Goal: Feedback & Contribution: Contribute content

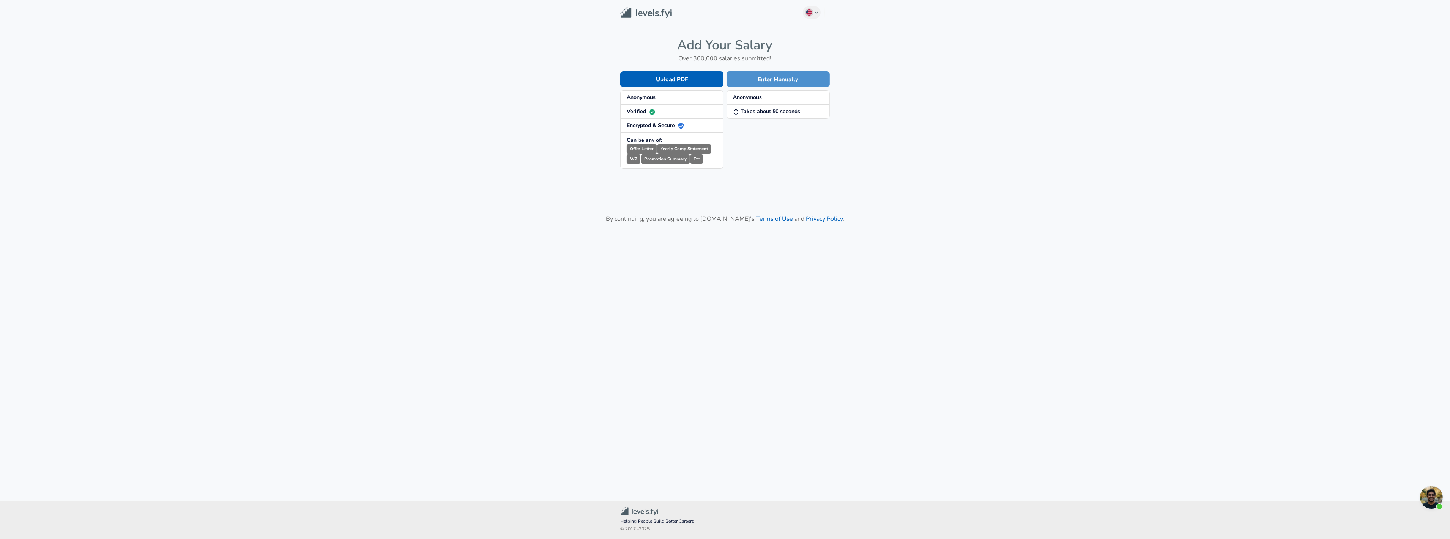
click at [810, 80] on button "Enter Manually" at bounding box center [777, 79] width 103 height 16
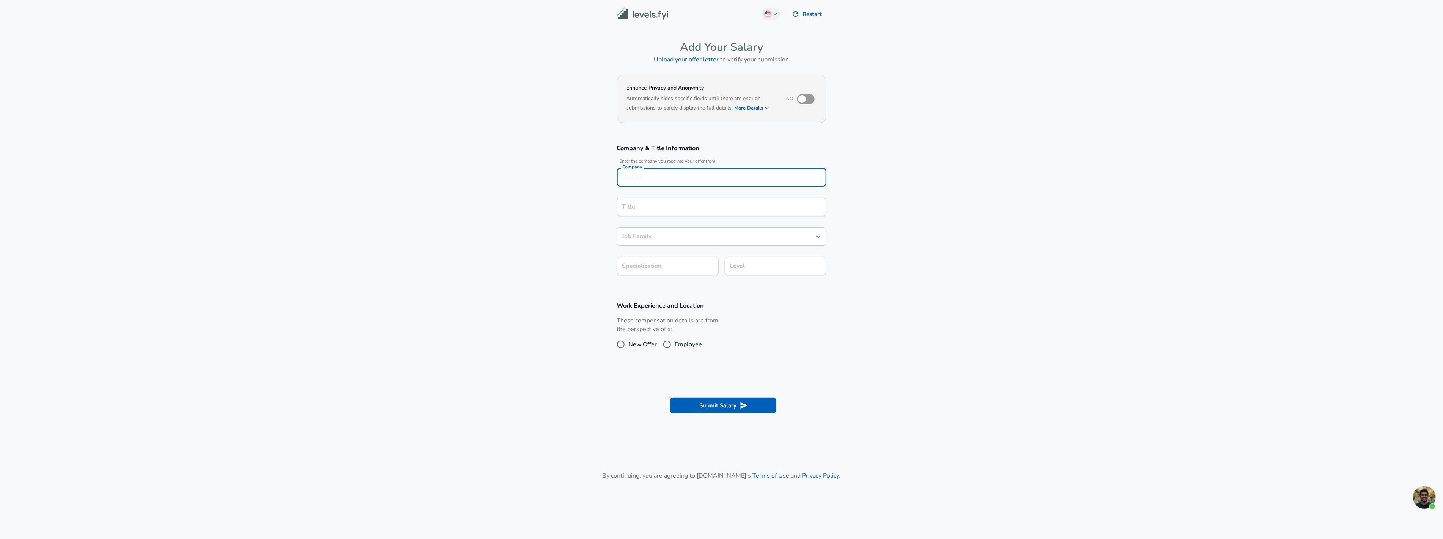
scroll to position [8, 0]
click at [680, 179] on div "Company Company" at bounding box center [721, 170] width 209 height 20
type input "Google"
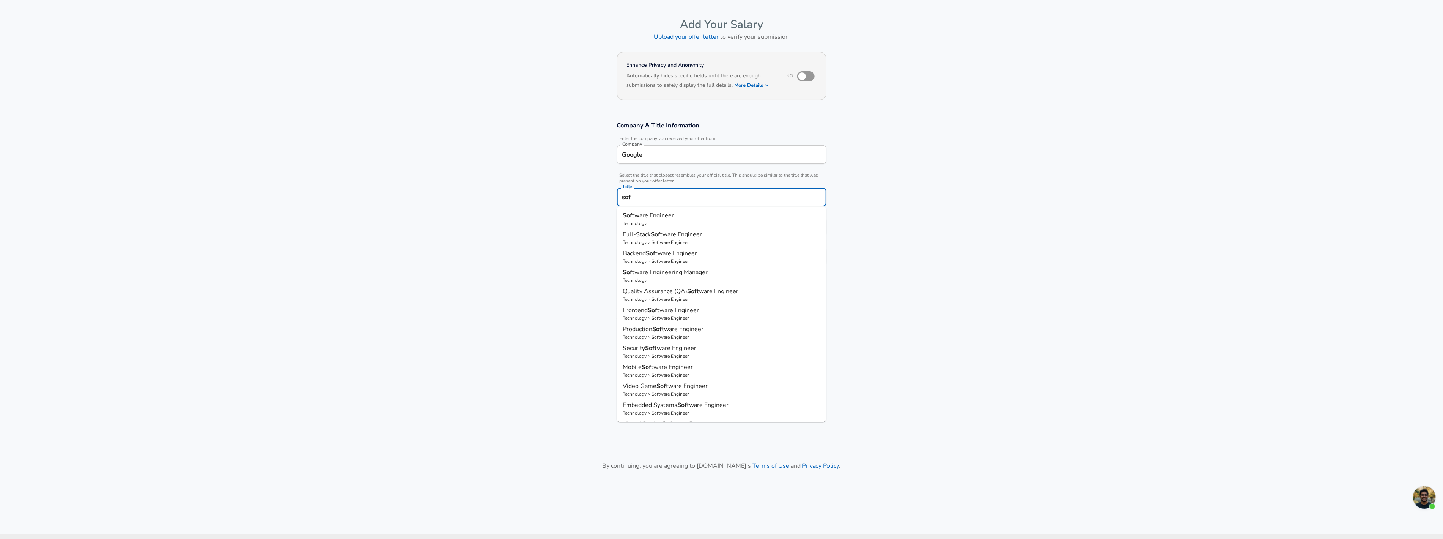
click at [693, 215] on p "Sof tware Engineer" at bounding box center [721, 215] width 197 height 9
type input "Software Engineer"
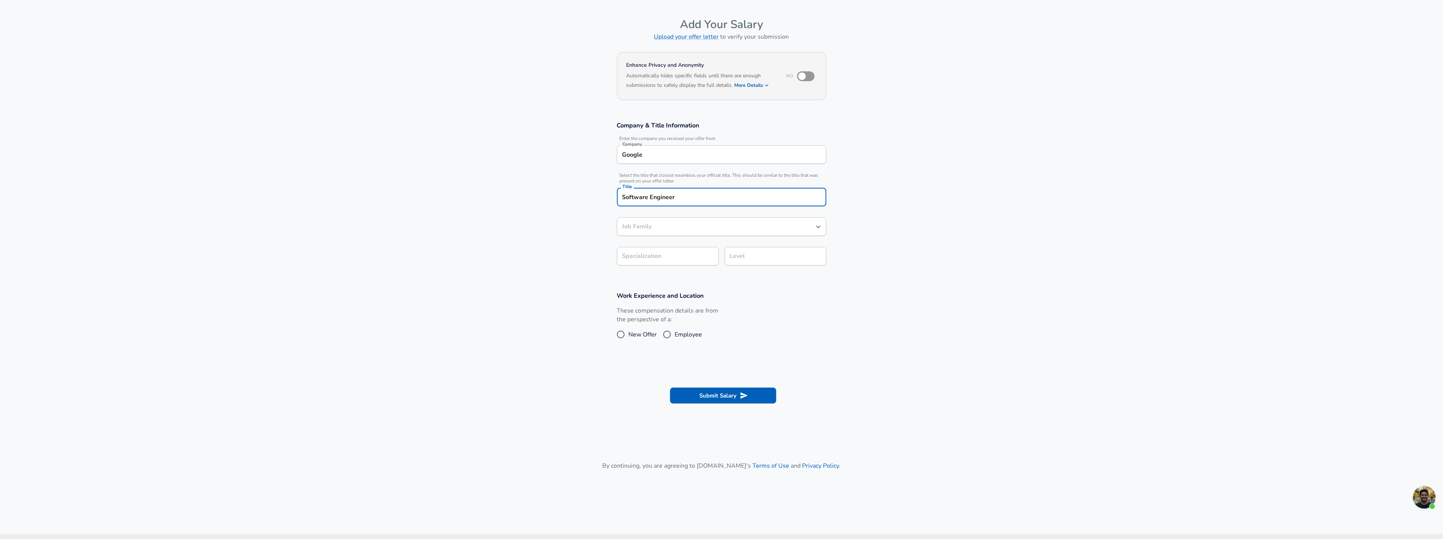
type input "Software Engineer"
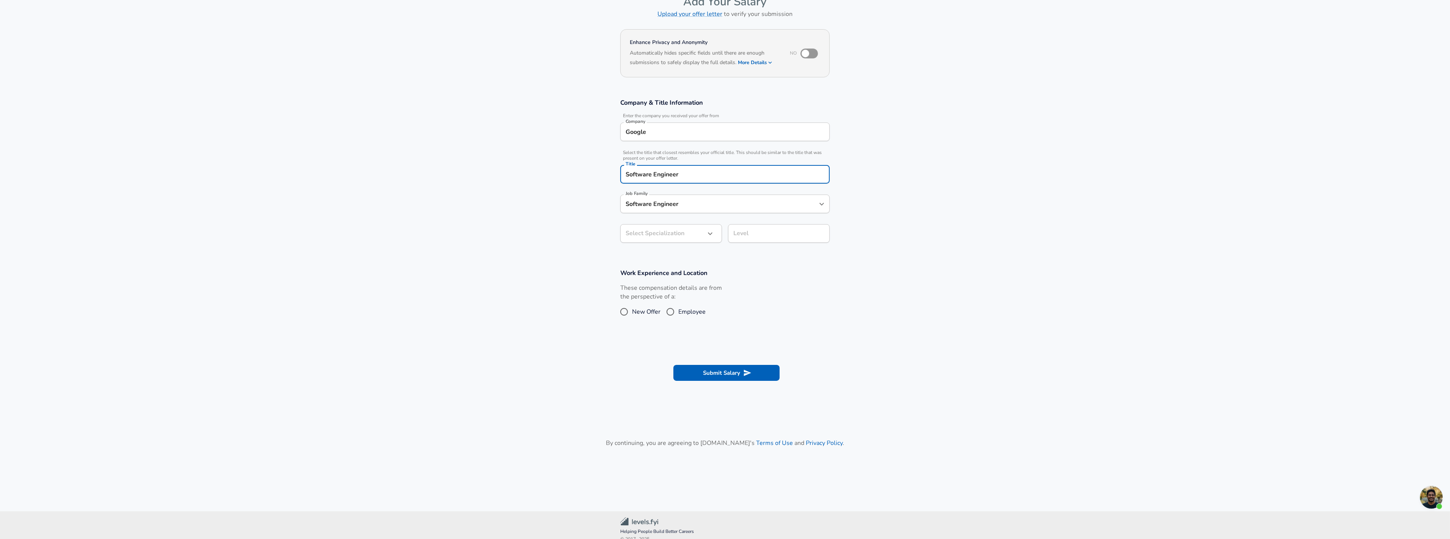
click at [691, 255] on body "English ([GEOGRAPHIC_DATA]) Change Restart Add Your Salary Upload your offer le…" at bounding box center [725, 223] width 1450 height 539
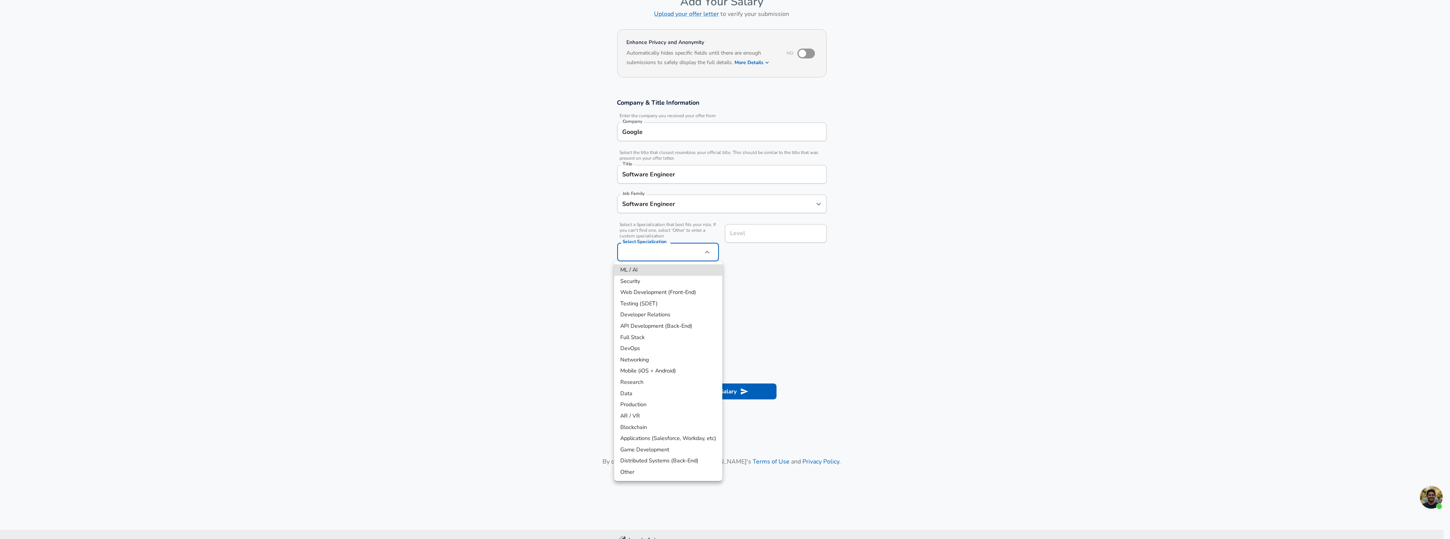
click at [692, 254] on div at bounding box center [725, 269] width 1450 height 539
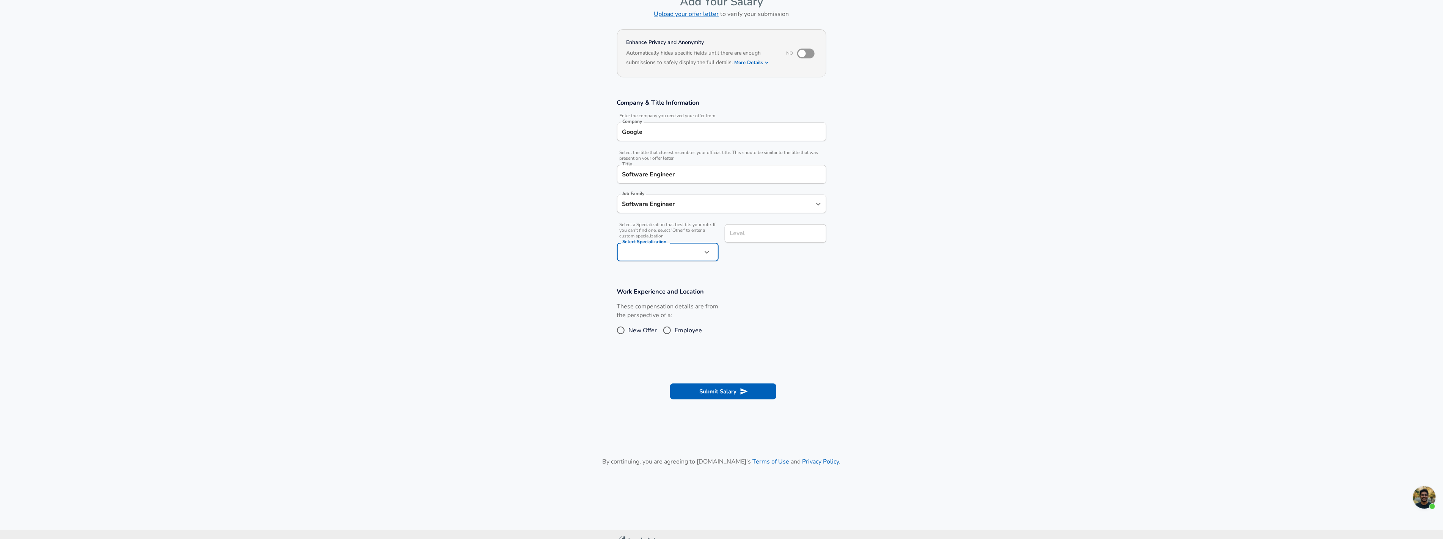
click at [739, 233] on div "Level Level" at bounding box center [776, 234] width 102 height 20
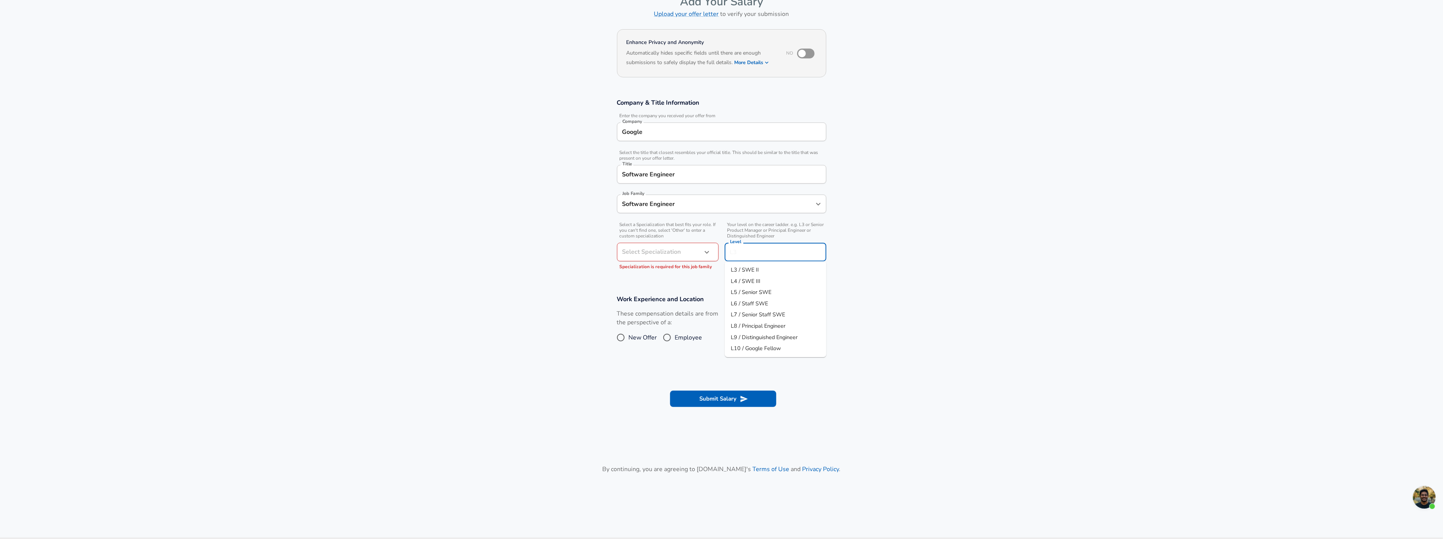
scroll to position [61, 0]
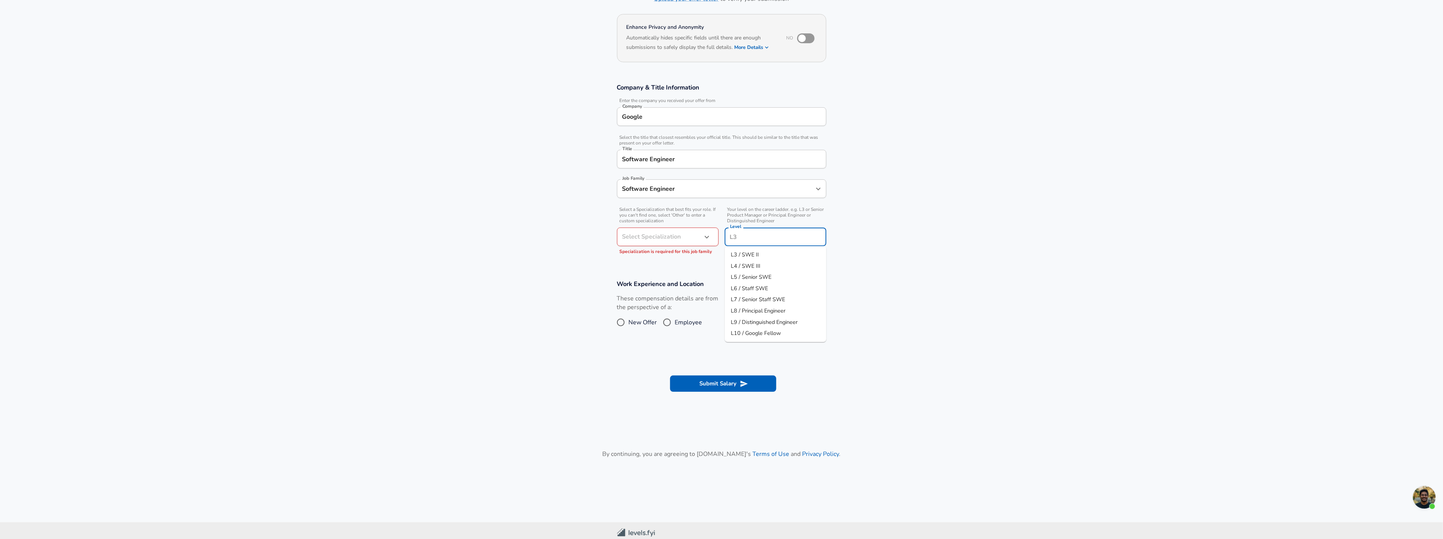
click at [778, 262] on li "L4 / SWE III" at bounding box center [776, 265] width 102 height 11
type input "L4 / SWE III"
click at [668, 234] on body "English ([GEOGRAPHIC_DATA]) Change Restart Add Your Salary Upload your offer le…" at bounding box center [721, 208] width 1443 height 539
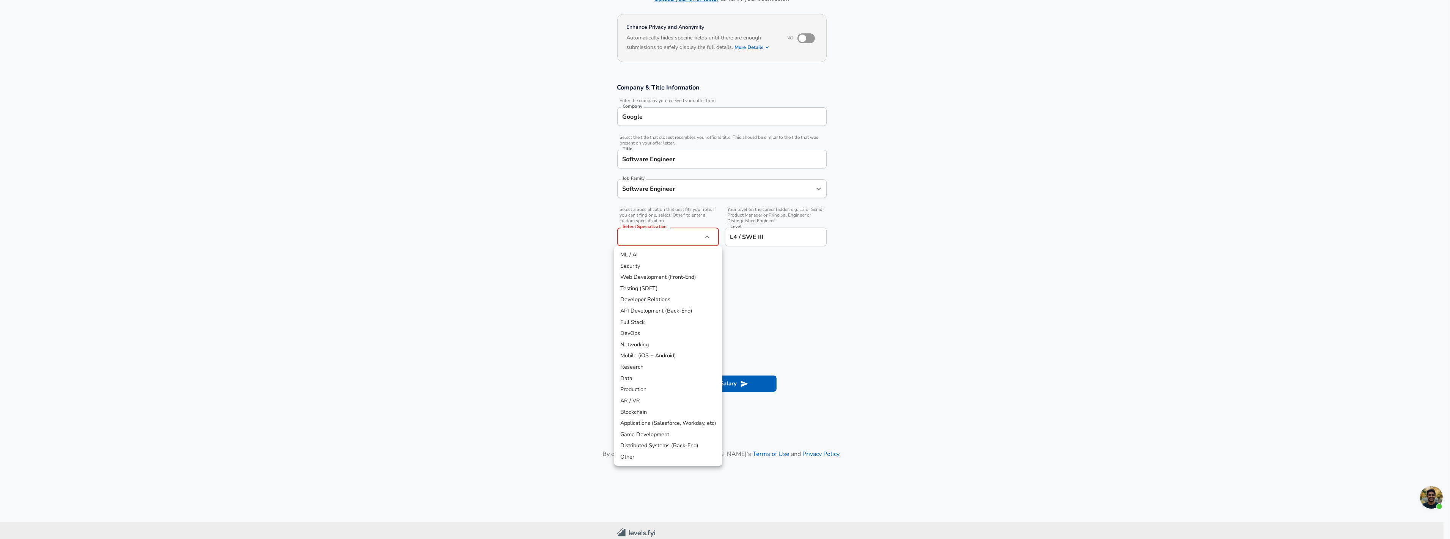
click at [670, 325] on li "Full Stack" at bounding box center [668, 322] width 108 height 11
type input "Full Stack"
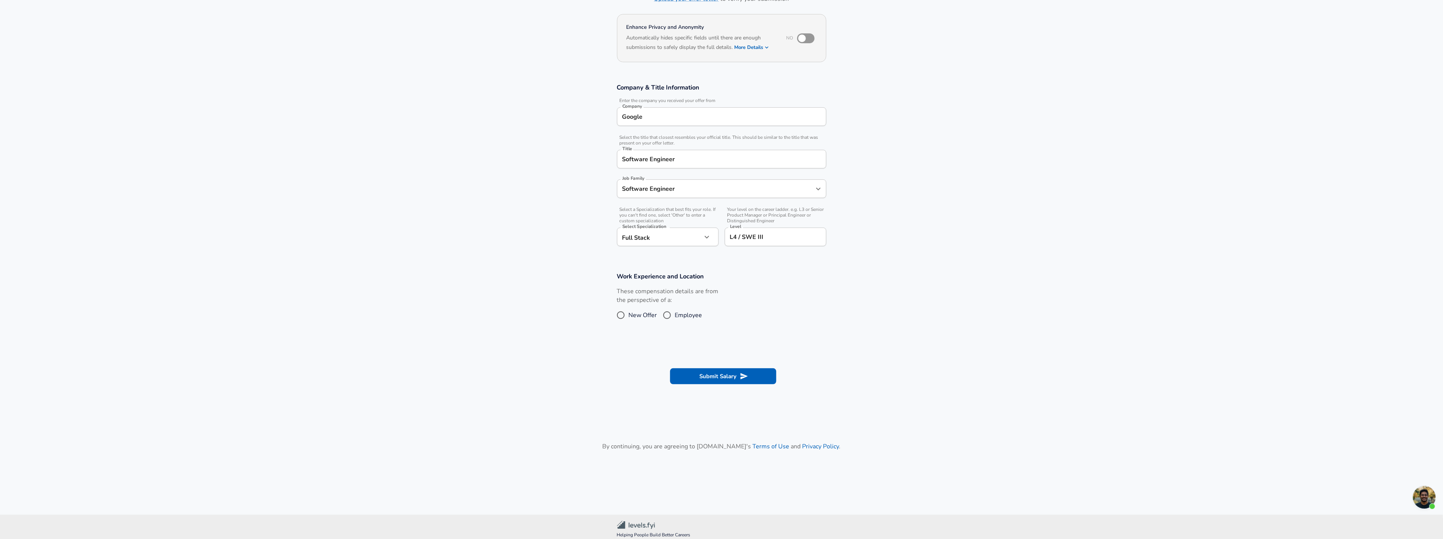
click at [685, 313] on span "Employee" at bounding box center [688, 315] width 27 height 9
click at [675, 313] on input "Employee" at bounding box center [667, 315] width 16 height 12
radio input "true"
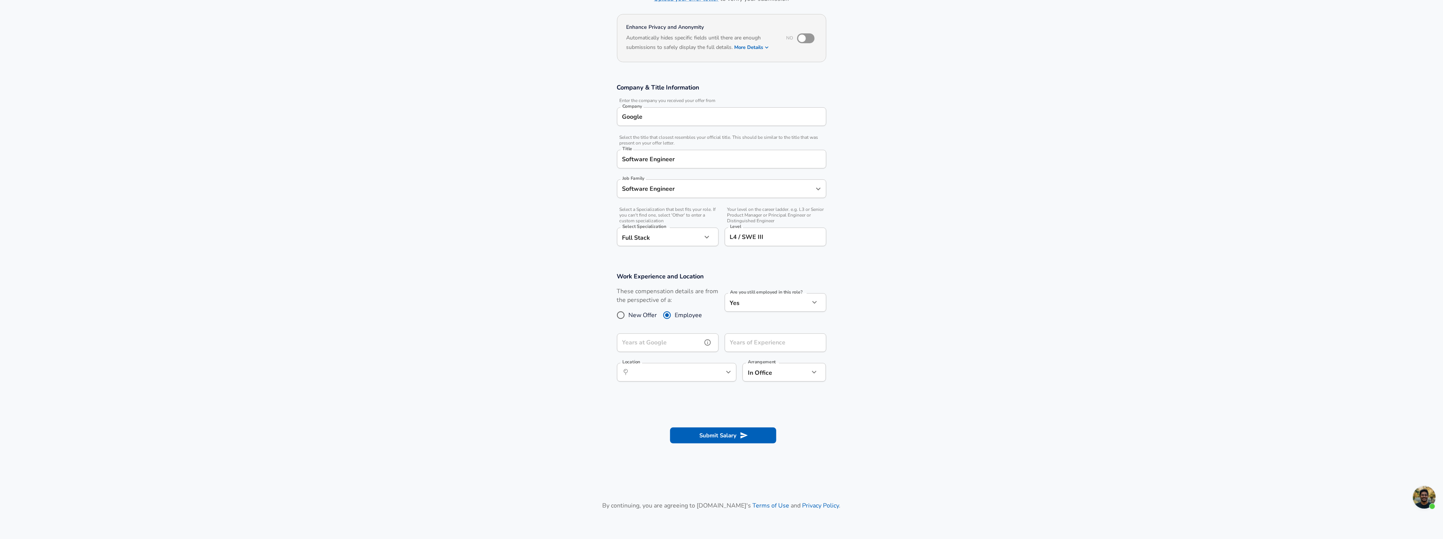
click at [669, 340] on input "Years at Google" at bounding box center [659, 342] width 85 height 19
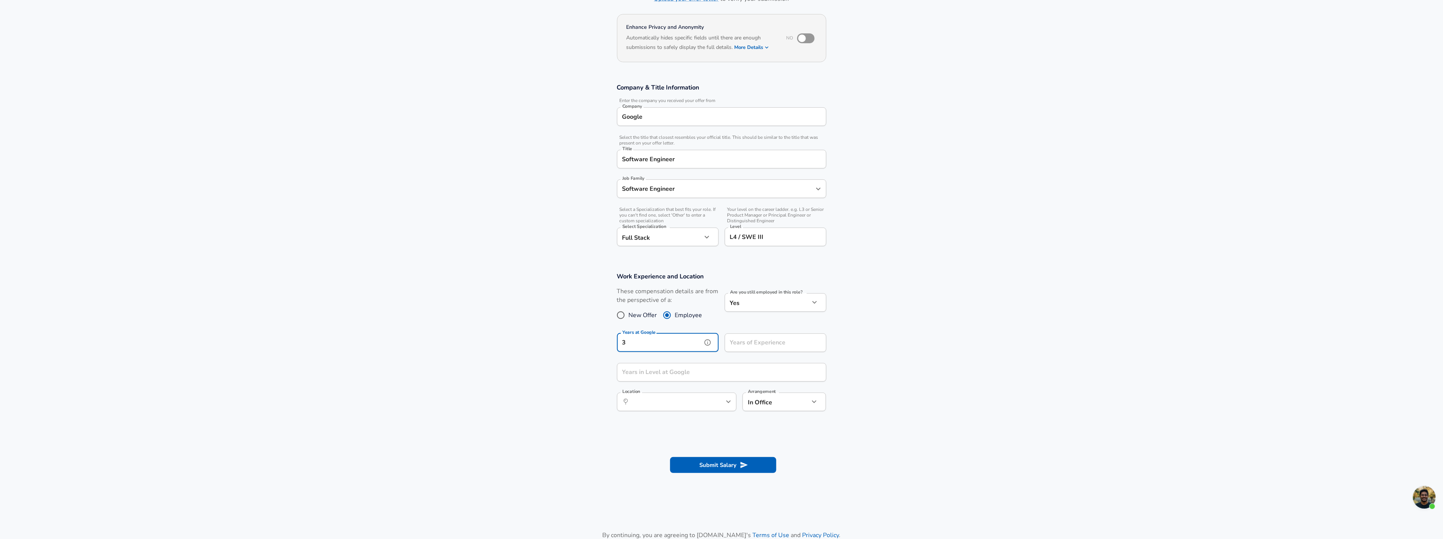
type input "3"
click at [779, 348] on input "Years of Experience" at bounding box center [767, 342] width 85 height 19
type input "11"
click at [711, 375] on input "Years in Level at Google" at bounding box center [713, 372] width 193 height 19
click at [708, 406] on div "​ Location" at bounding box center [676, 402] width 119 height 19
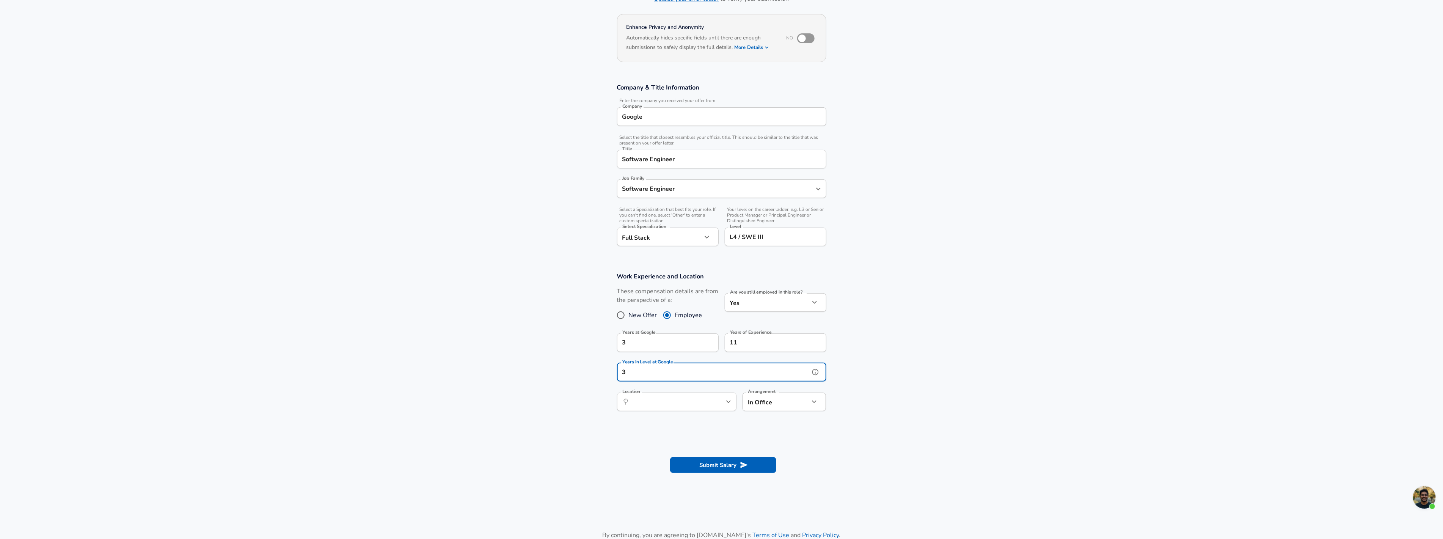
type input "3"
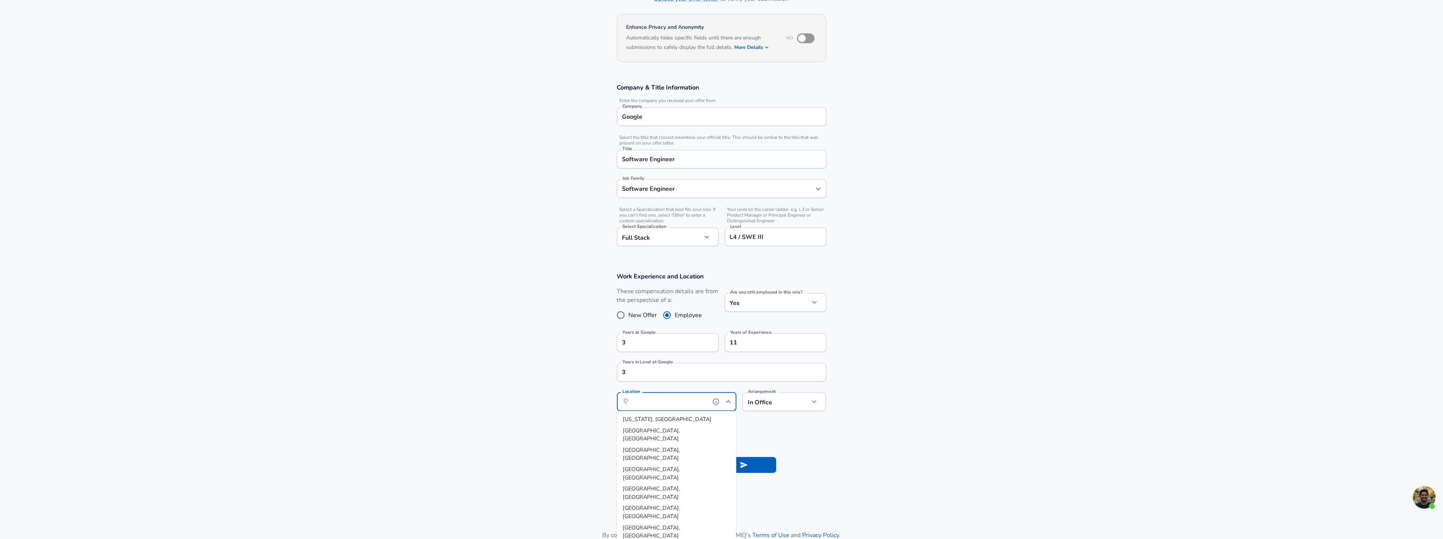
click at [670, 444] on li "[GEOGRAPHIC_DATA], [GEOGRAPHIC_DATA]" at bounding box center [676, 453] width 119 height 19
type input "[GEOGRAPHIC_DATA], [GEOGRAPHIC_DATA]"
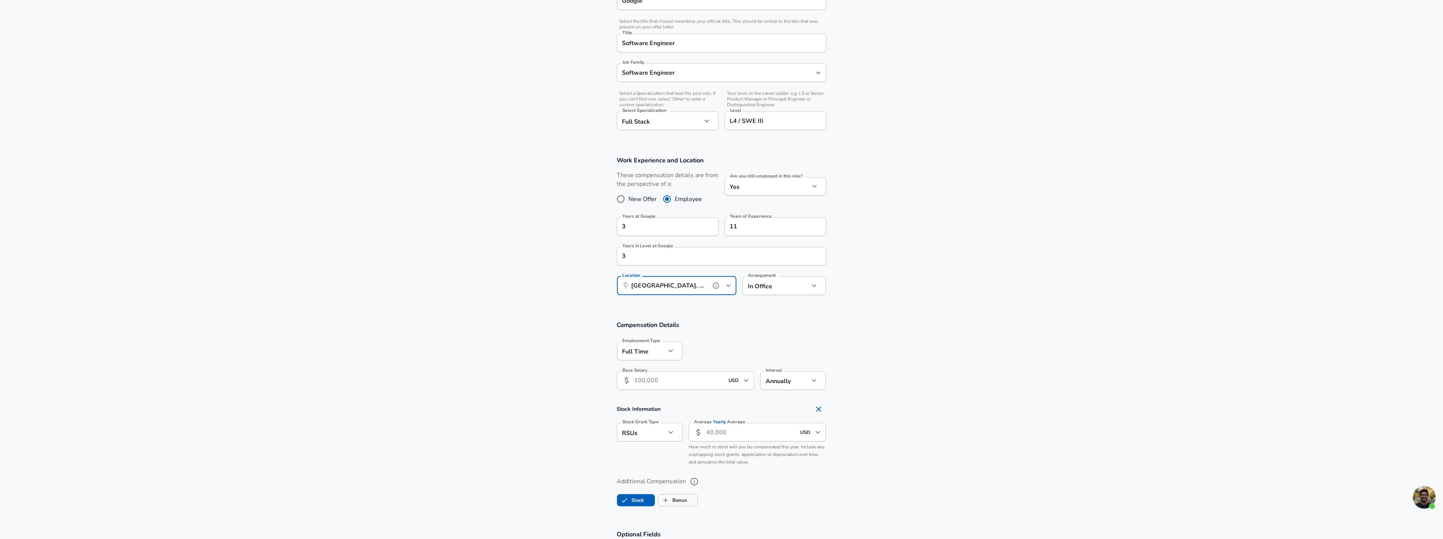
scroll to position [229, 0]
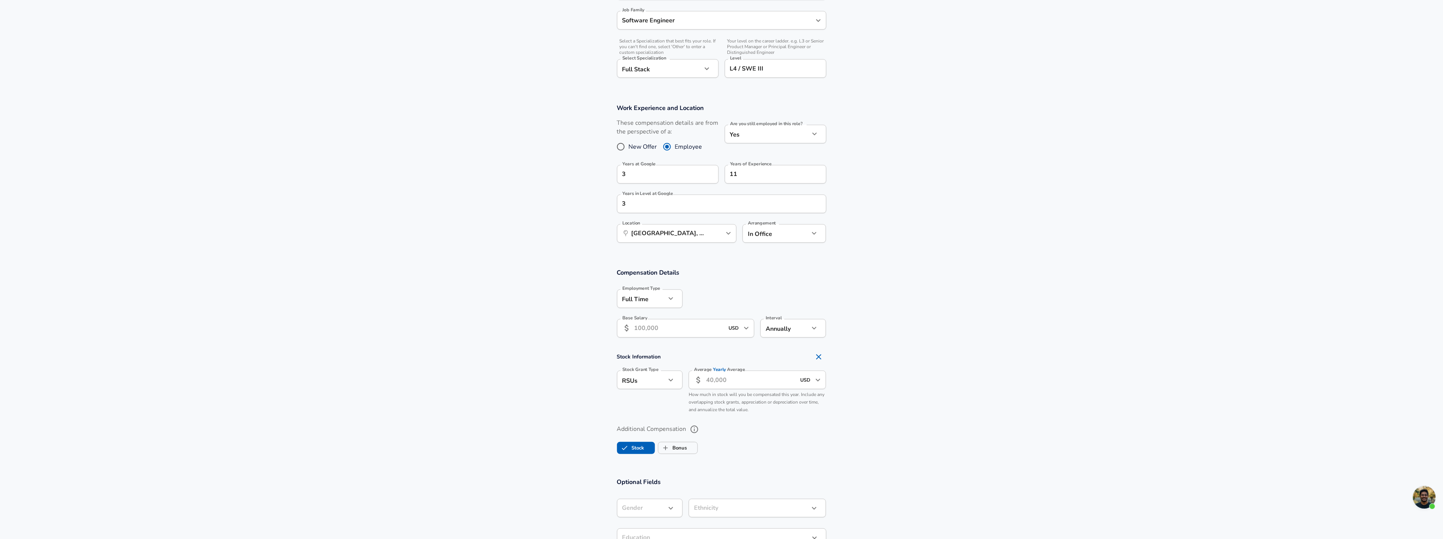
click at [691, 326] on input "Base Salary" at bounding box center [679, 328] width 90 height 19
type input "156,000"
click at [743, 378] on input "Average Yearly Average" at bounding box center [751, 380] width 90 height 19
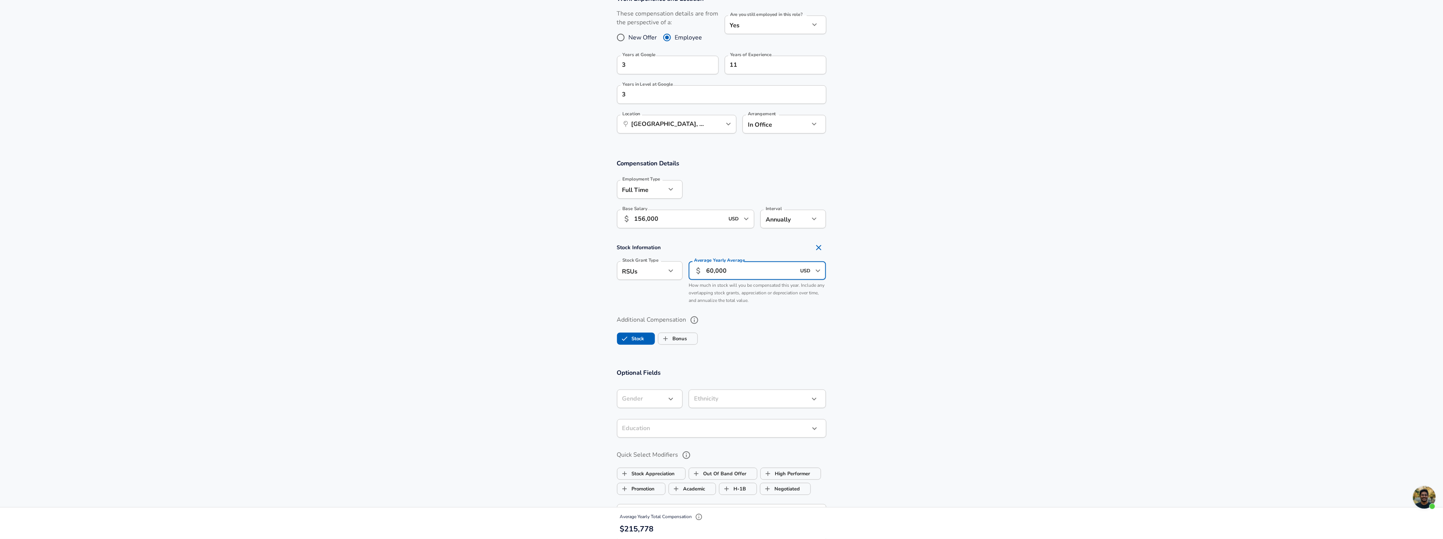
scroll to position [355, 0]
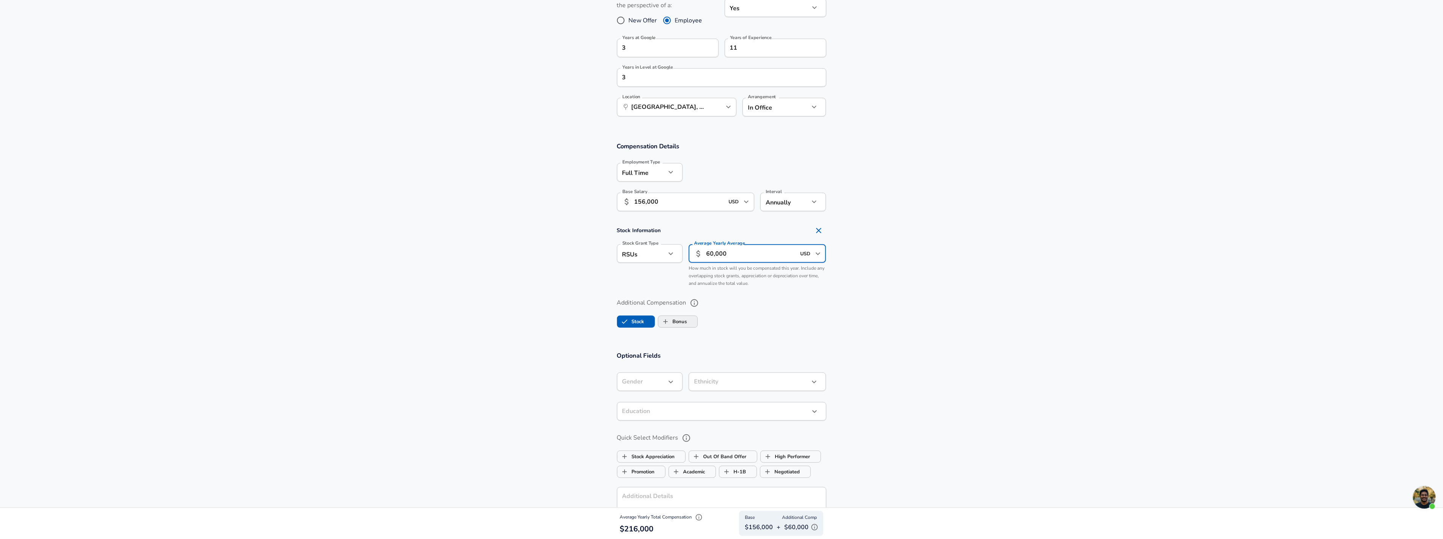
type input "60,000"
click at [687, 325] on label "Bonus" at bounding box center [672, 321] width 29 height 14
checkbox input "true"
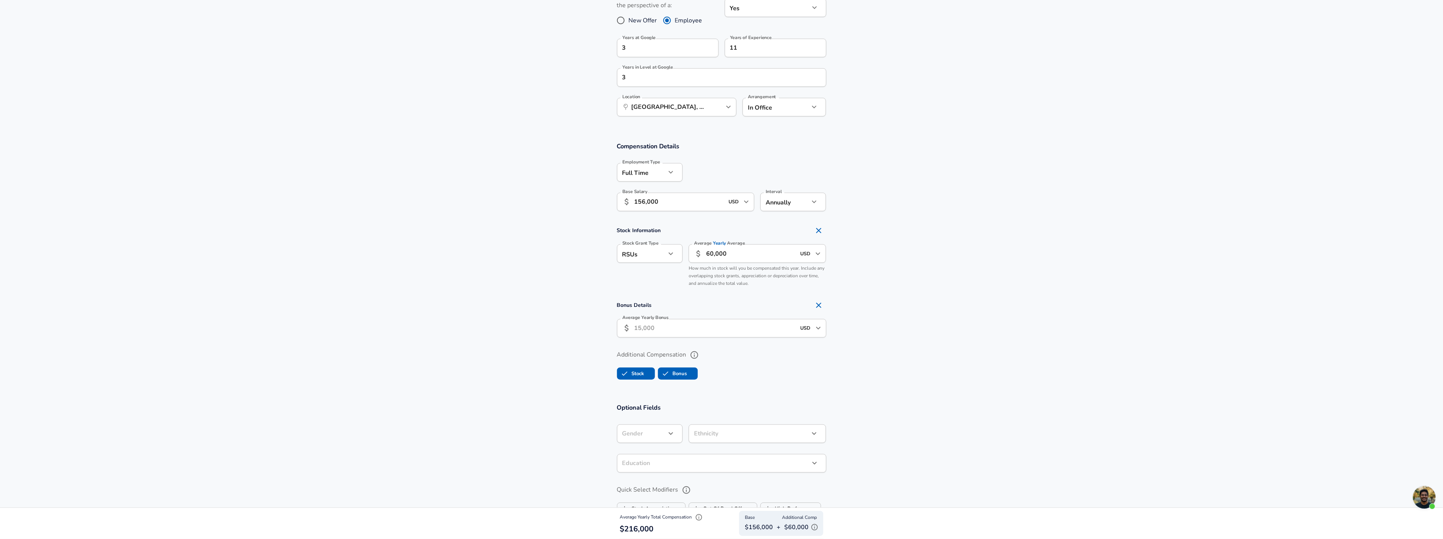
click at [699, 335] on input "Average Yearly Bonus" at bounding box center [715, 328] width 162 height 19
type input "40,000"
click at [941, 434] on section "Optional Fields Gender ​ Gender Ethnicity ​ Ethnicity Education ​ Education Qui…" at bounding box center [721, 520] width 1443 height 250
click at [704, 254] on div "​ 60,000 USD ​ Average Yearly Average" at bounding box center [758, 255] width 138 height 19
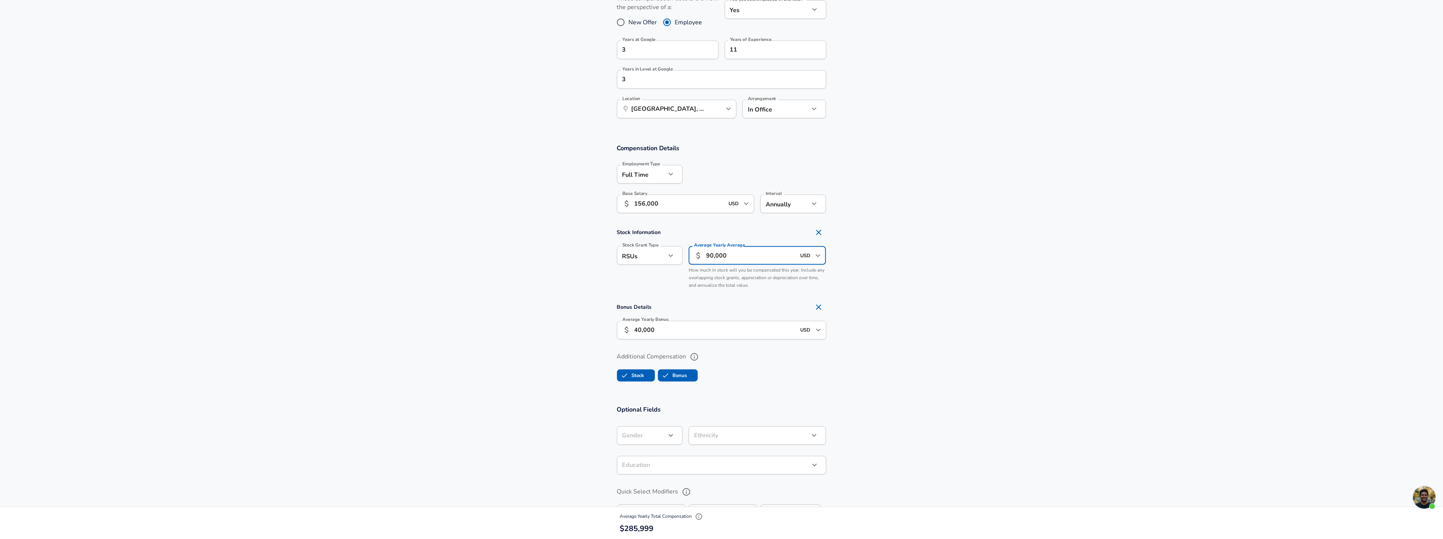
type input "90,000"
click at [937, 286] on section "Stock Information Stock Grant Type RSUs stock Stock Grant Type Average Yearly A…" at bounding box center [721, 259] width 1443 height 68
click at [1025, 320] on section "Bonus Details Average Yearly Bonus ​ 40,000 USD ​ Average Yearly Bonus" at bounding box center [721, 322] width 1443 height 45
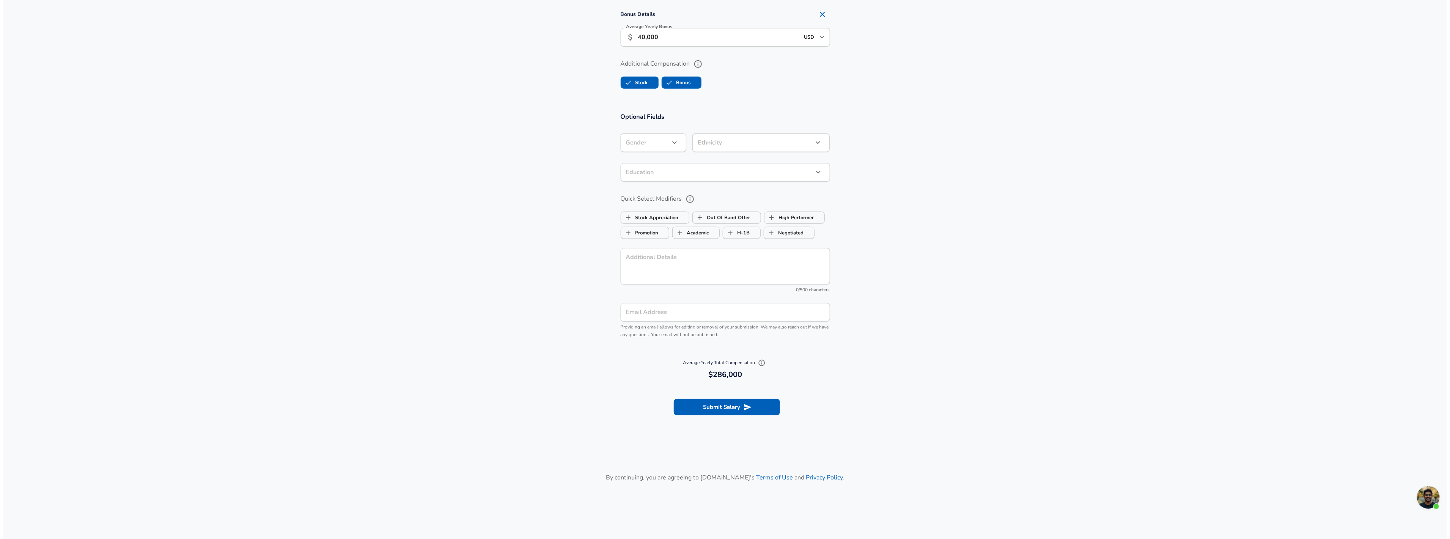
scroll to position [649, 0]
click at [755, 405] on button "Submit Salary" at bounding box center [723, 405] width 106 height 16
